Goal: Task Accomplishment & Management: Complete application form

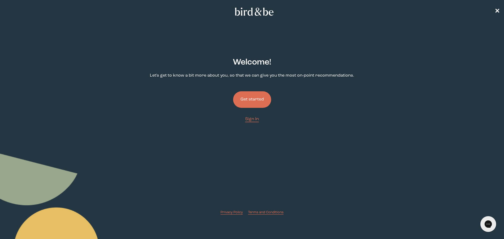
click at [250, 97] on button "Get started" at bounding box center [252, 99] width 38 height 17
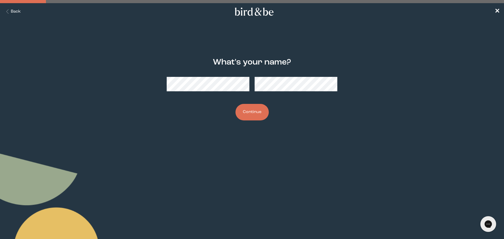
click at [249, 109] on button "Continue" at bounding box center [251, 112] width 33 height 17
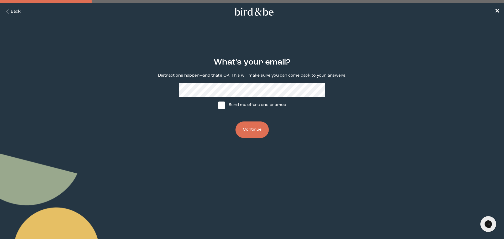
click at [222, 104] on span at bounding box center [221, 105] width 7 height 7
click at [218, 105] on input "Send me offers and promos" at bounding box center [217, 105] width 0 height 0
checkbox input "true"
click at [248, 129] on button "Continue" at bounding box center [251, 129] width 33 height 17
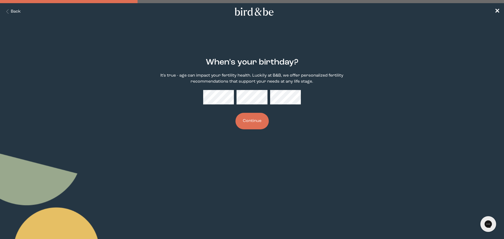
click at [247, 121] on button "Continue" at bounding box center [251, 121] width 33 height 17
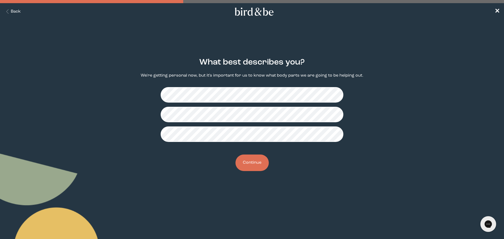
click at [244, 162] on button "Continue" at bounding box center [251, 162] width 33 height 17
click at [246, 163] on button "Continue" at bounding box center [251, 162] width 33 height 17
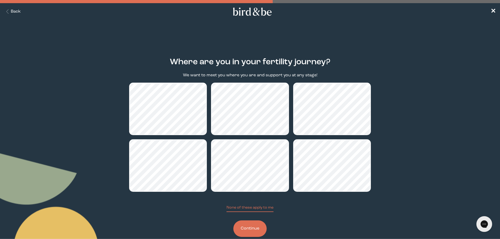
click at [247, 229] on button "Continue" at bounding box center [249, 228] width 33 height 17
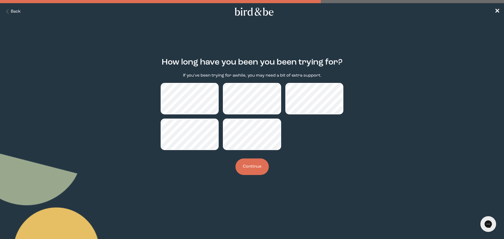
click at [242, 164] on button "Continue" at bounding box center [251, 166] width 33 height 17
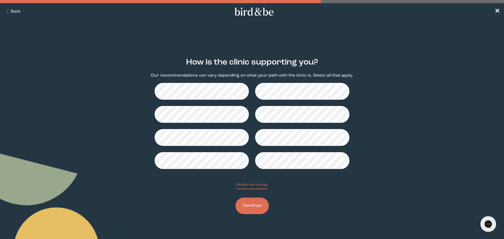
click at [248, 203] on button "Continue" at bounding box center [251, 206] width 33 height 17
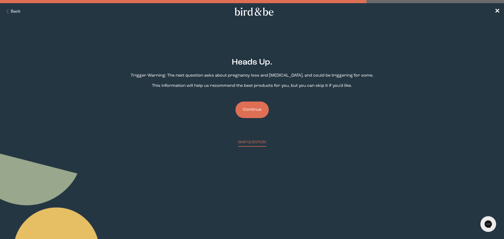
click at [249, 108] on button "Continue" at bounding box center [251, 110] width 33 height 17
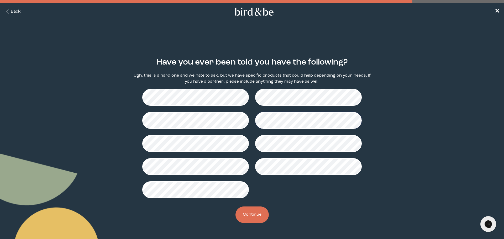
click at [249, 216] on button "Continue" at bounding box center [251, 214] width 33 height 17
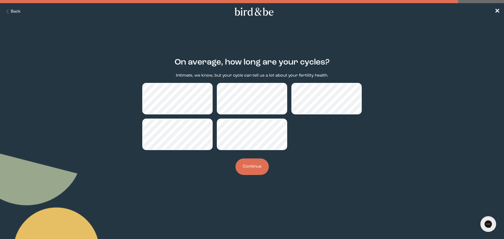
click at [254, 163] on button "Continue" at bounding box center [251, 166] width 33 height 17
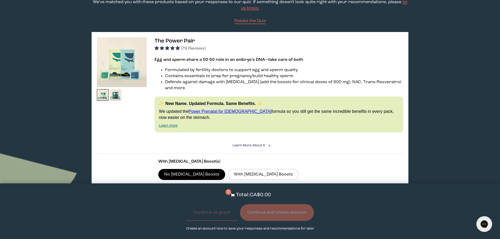
scroll to position [50, 0]
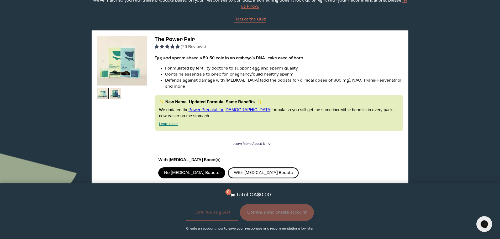
click at [230, 168] on label "With [MEDICAL_DATA] Boosts" at bounding box center [263, 172] width 71 height 11
click at [0, 0] on input "With [MEDICAL_DATA] Boosts" at bounding box center [0, 0] width 0 height 0
click at [117, 94] on img at bounding box center [116, 94] width 12 height 12
click at [101, 96] on img at bounding box center [103, 94] width 12 height 12
click at [117, 90] on img at bounding box center [116, 94] width 12 height 12
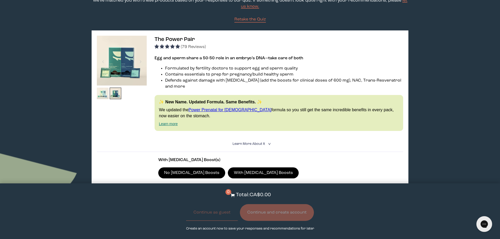
click at [102, 93] on img at bounding box center [103, 94] width 12 height 12
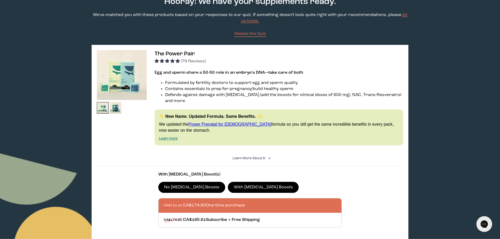
scroll to position [0, 0]
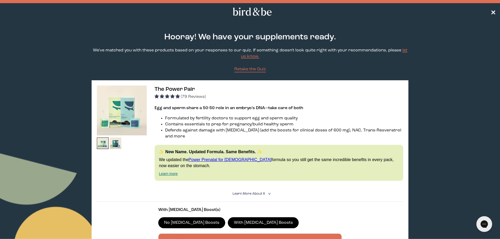
click at [493, 10] on span "✕" at bounding box center [492, 12] width 5 height 6
